Goal: Task Accomplishment & Management: Manage account settings

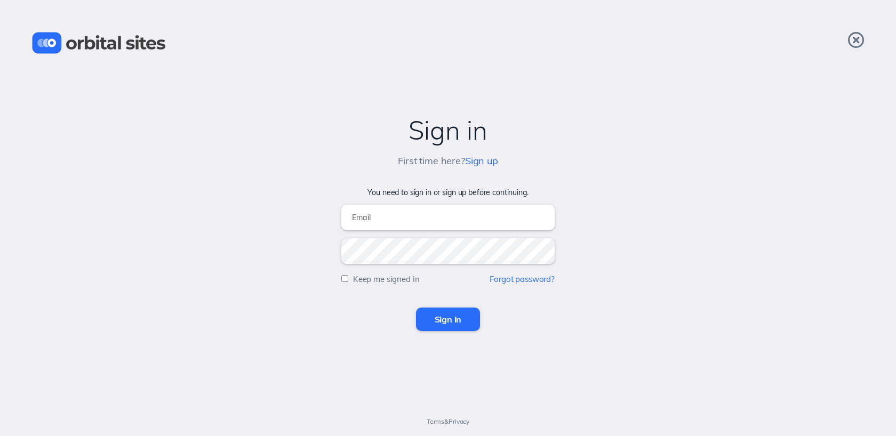
type input "[EMAIL_ADDRESS][DOMAIN_NAME]"
click at [443, 322] on input "Sign in" at bounding box center [448, 319] width 65 height 23
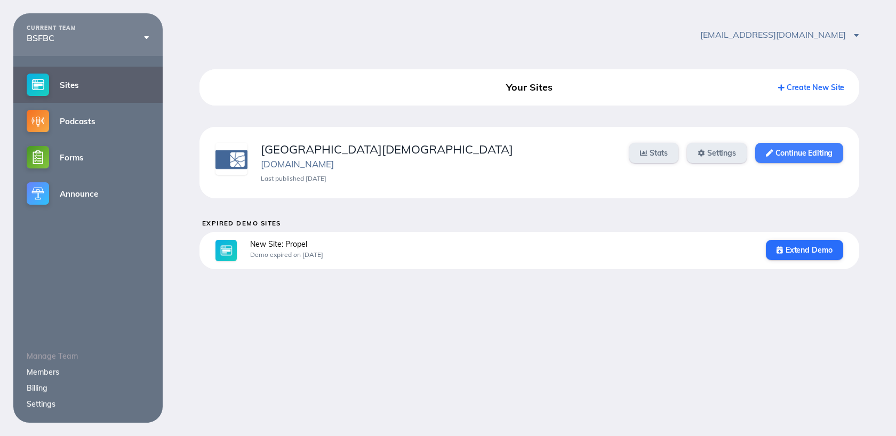
click at [778, 153] on link "Continue Editing" at bounding box center [799, 153] width 88 height 20
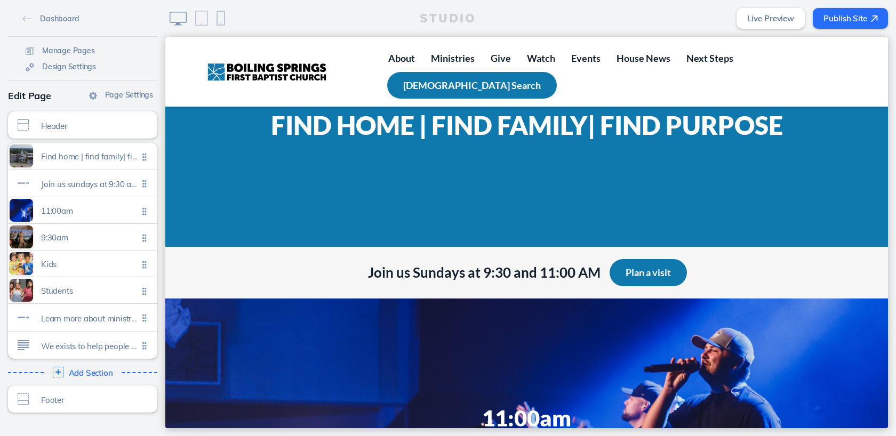
scroll to position [129, 0]
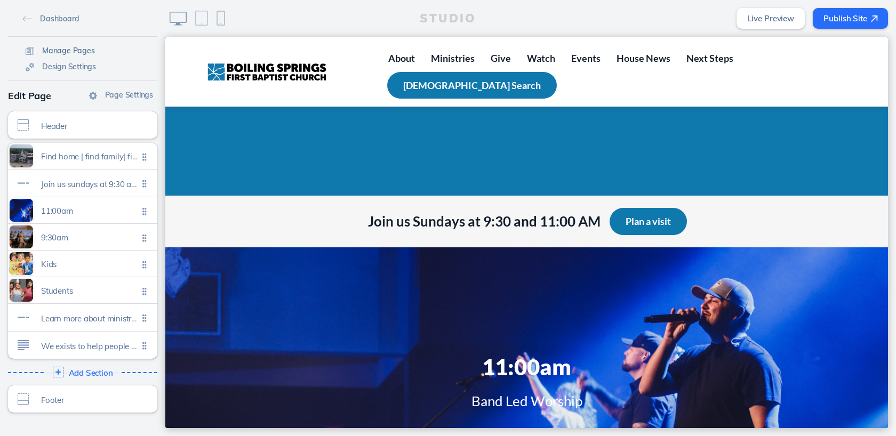
click at [74, 53] on span "Manage Pages" at bounding box center [68, 51] width 53 height 10
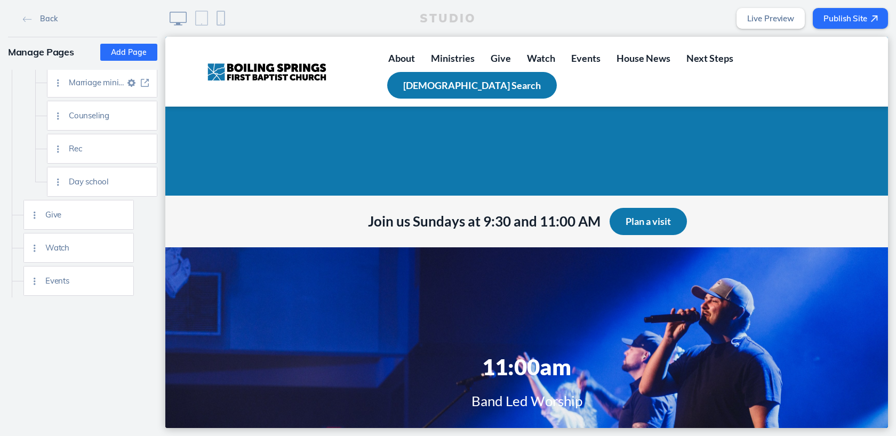
scroll to position [458, 0]
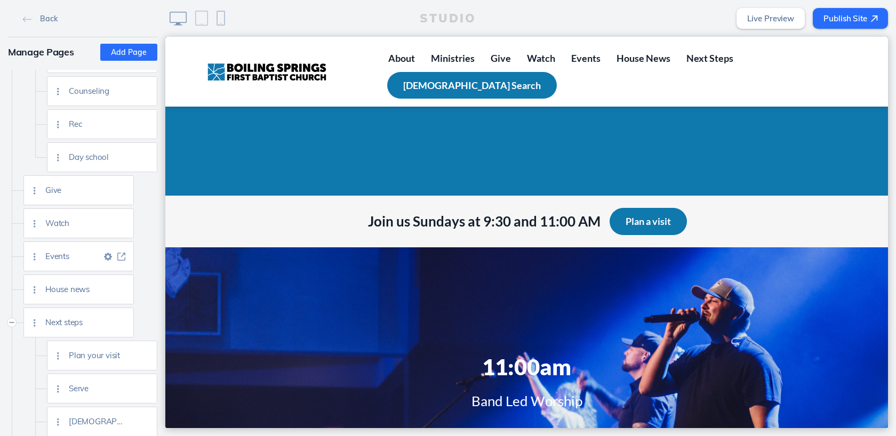
click at [123, 255] on img at bounding box center [121, 257] width 8 height 8
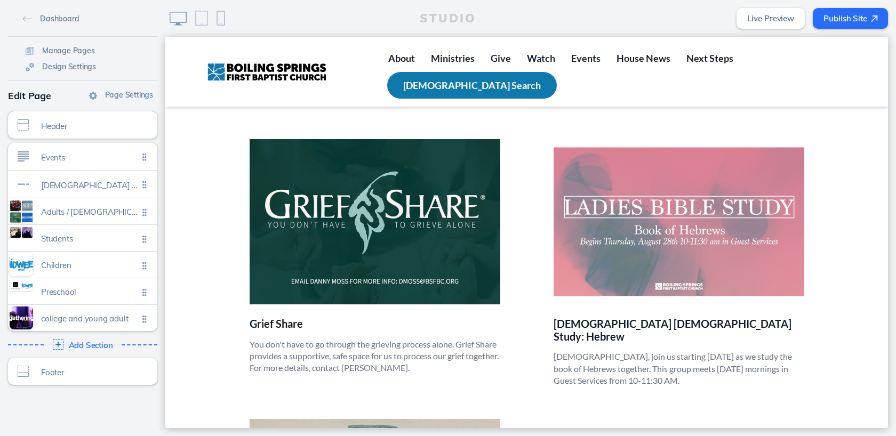
scroll to position [838, 0]
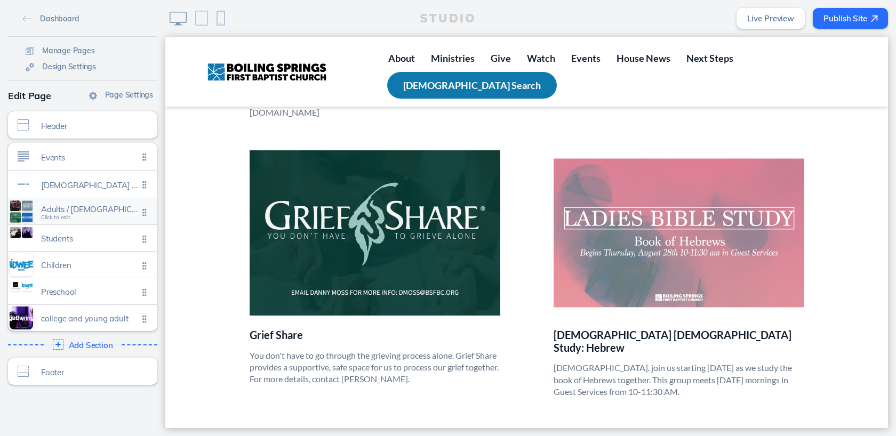
click at [63, 219] on span "Click to edit" at bounding box center [55, 217] width 29 height 6
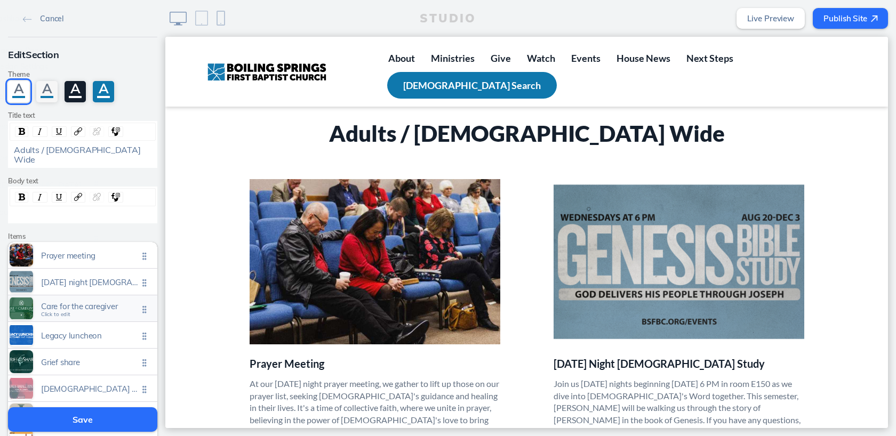
scroll to position [178, 0]
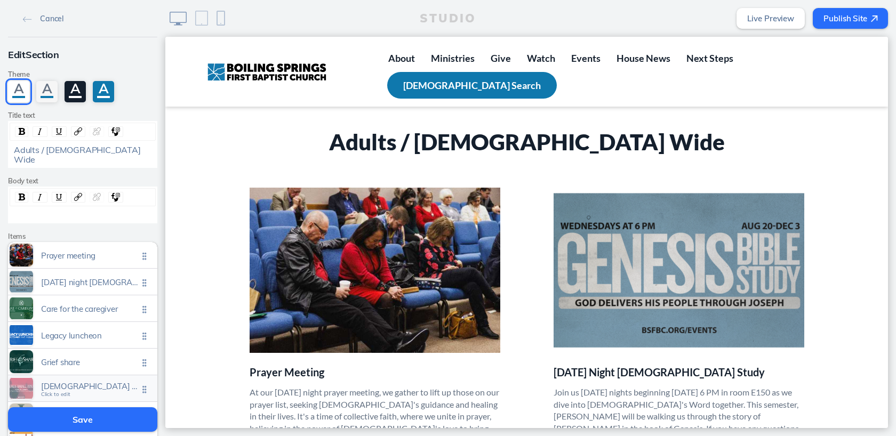
click at [62, 391] on span "Click to edit" at bounding box center [55, 394] width 29 height 6
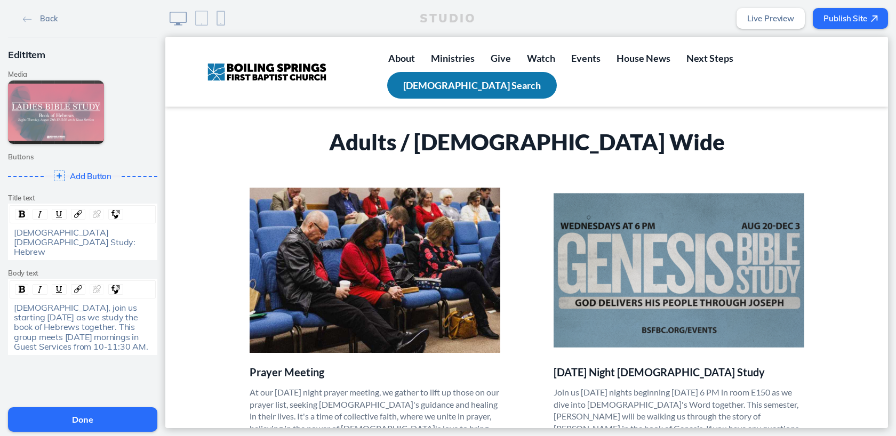
click at [68, 309] on span "Ladies, join us starting August 28th as we study the book of Hebrews together. …" at bounding box center [81, 327] width 134 height 50
click at [92, 414] on button "Done" at bounding box center [82, 419] width 149 height 25
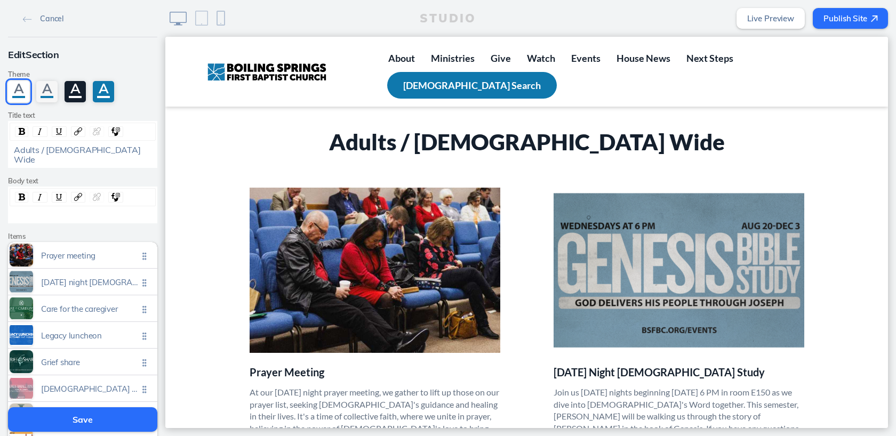
click at [85, 420] on button "Save" at bounding box center [82, 419] width 149 height 25
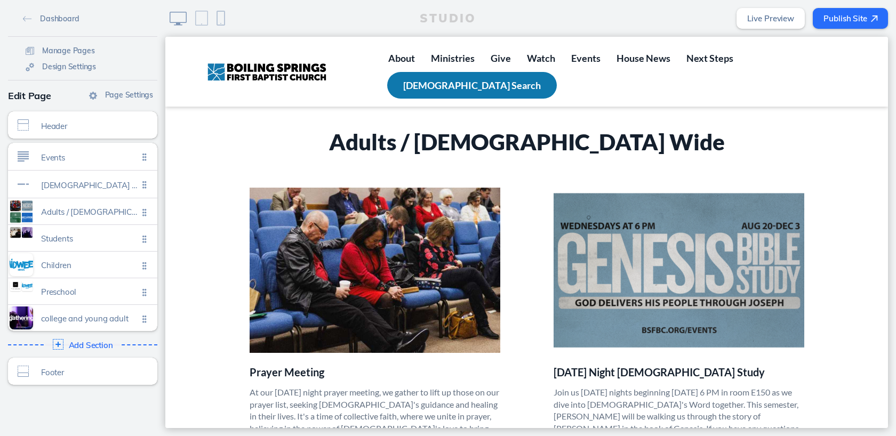
click at [861, 16] on button "Publish Site" at bounding box center [850, 18] width 75 height 21
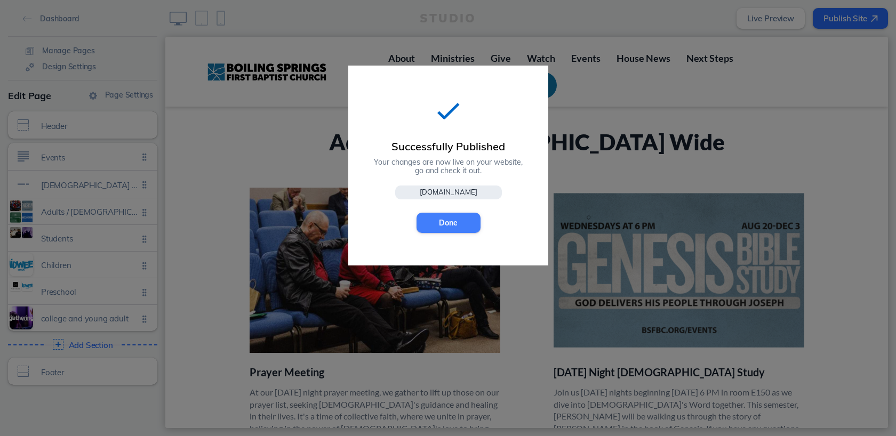
click at [454, 218] on button "Done" at bounding box center [448, 223] width 64 height 20
